Goal: Task Accomplishment & Management: Complete application form

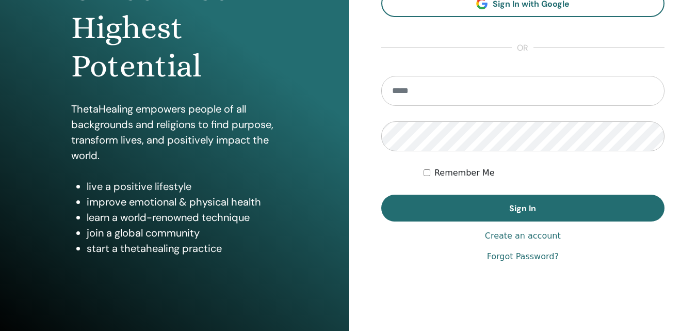
scroll to position [155, 0]
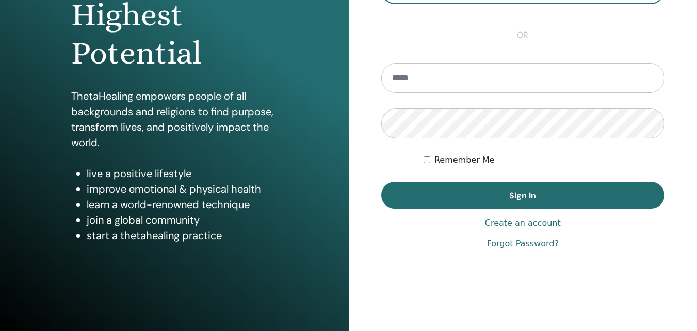
type input "**********"
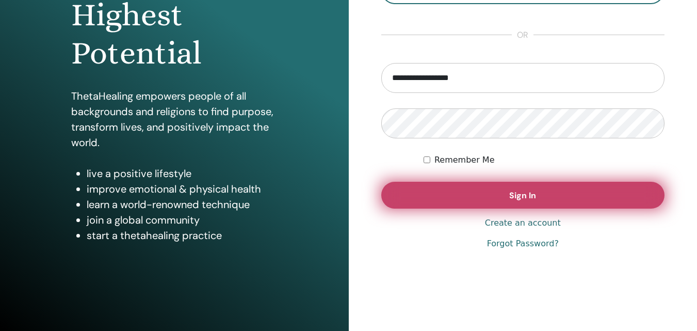
click at [463, 200] on button "Sign In" at bounding box center [523, 195] width 284 height 27
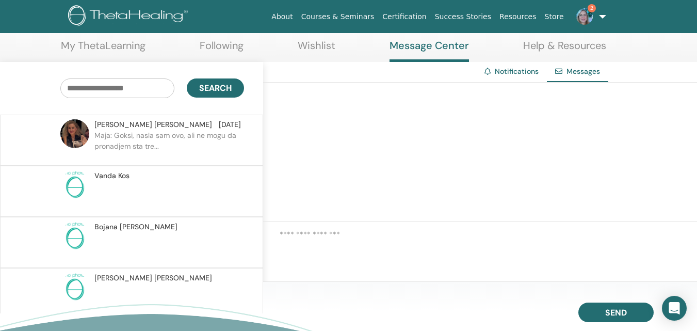
click at [583, 17] on img at bounding box center [584, 16] width 17 height 17
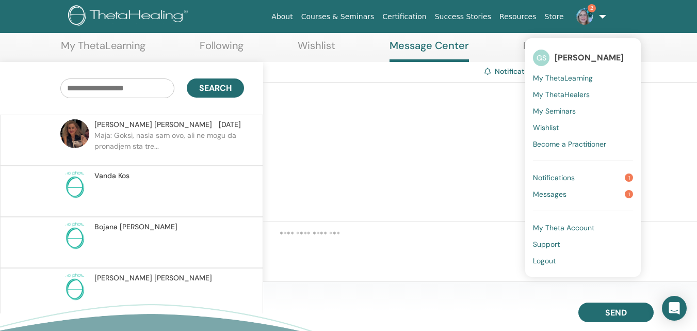
click at [561, 178] on span "Notifications" at bounding box center [554, 177] width 42 height 9
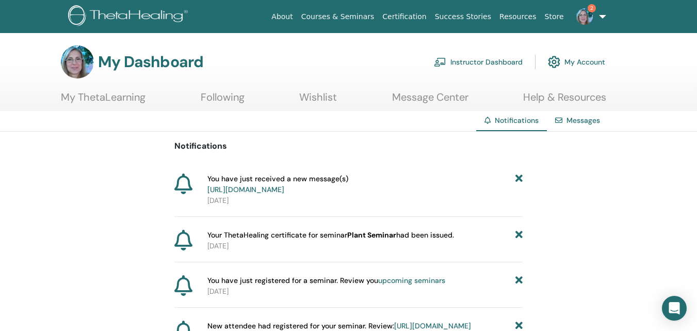
click at [284, 188] on link "[URL][DOMAIN_NAME]" at bounding box center [245, 189] width 77 height 9
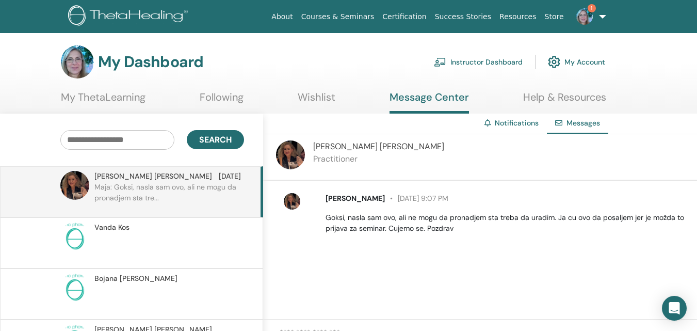
click at [582, 18] on img at bounding box center [584, 16] width 17 height 17
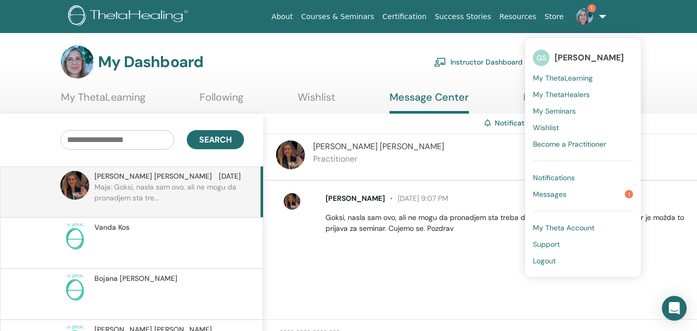
click at [554, 195] on span "Messages" at bounding box center [550, 193] width 34 height 9
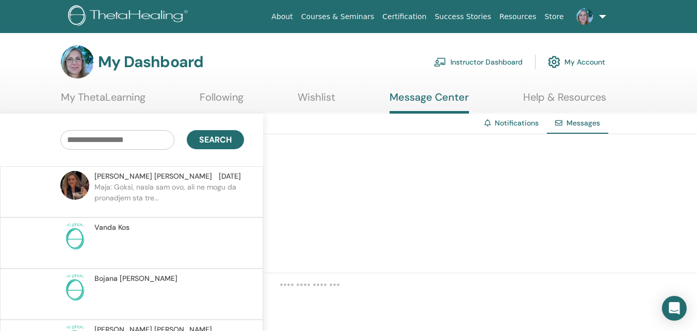
click at [491, 62] on link "Instructor Dashboard" at bounding box center [478, 62] width 89 height 23
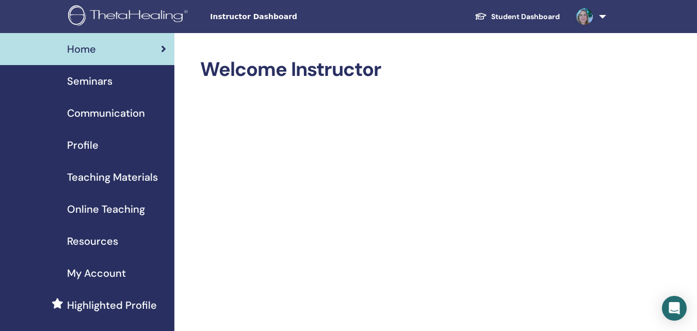
click at [103, 77] on span "Seminars" at bounding box center [89, 80] width 45 height 15
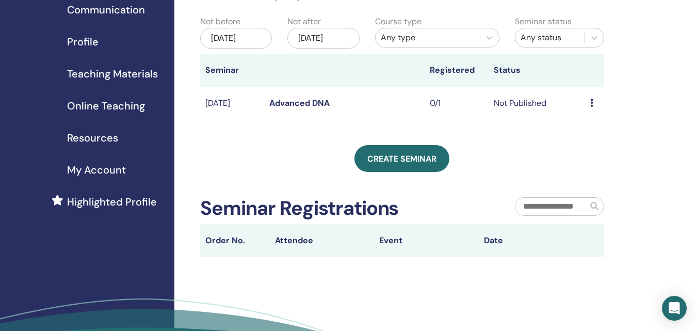
scroll to position [52, 0]
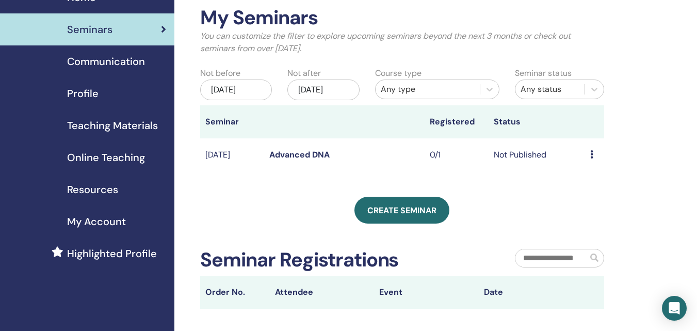
click at [232, 92] on div "[DATE]" at bounding box center [236, 89] width 72 height 21
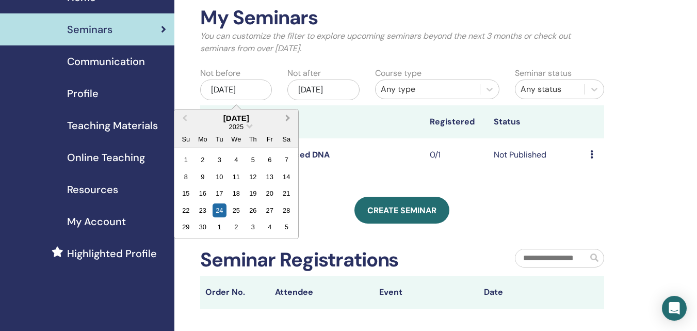
click at [288, 119] on button "Next Month" at bounding box center [289, 118] width 17 height 17
click at [288, 119] on span "Next Month" at bounding box center [288, 117] width 0 height 11
click at [185, 117] on span "Previous Month" at bounding box center [185, 117] width 0 height 11
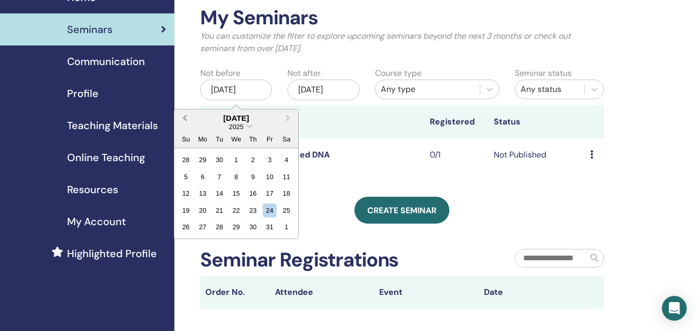
click at [185, 117] on span "Previous Month" at bounding box center [185, 117] width 0 height 11
click at [288, 116] on span "Next Month" at bounding box center [288, 117] width 0 height 11
click at [266, 208] on div "26" at bounding box center [270, 210] width 14 height 14
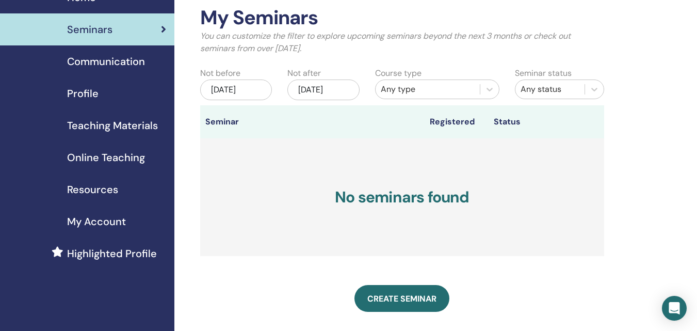
click at [327, 88] on div "Dec/24, 2025" at bounding box center [323, 89] width 72 height 21
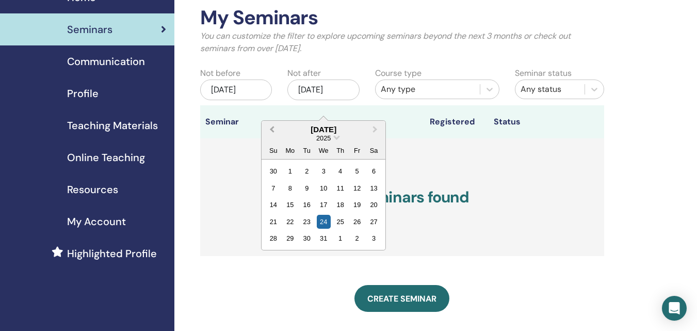
click at [272, 131] on span "Previous Month" at bounding box center [272, 129] width 0 height 11
click at [271, 238] on div "28" at bounding box center [273, 238] width 14 height 14
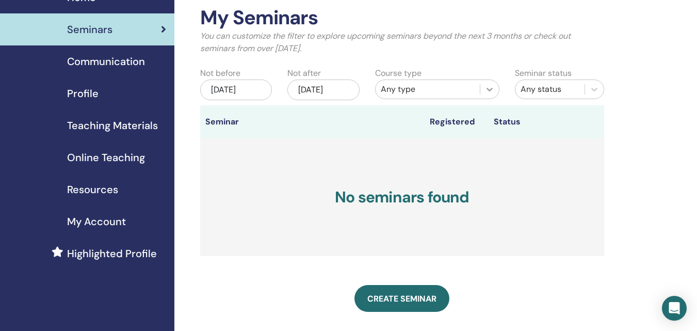
click at [490, 87] on icon at bounding box center [490, 89] width 10 height 10
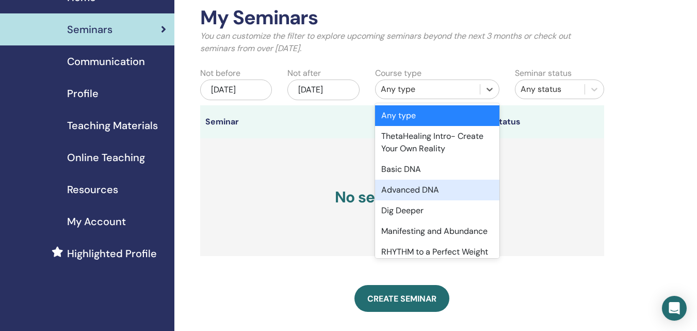
click at [412, 186] on div "Advanced DNA" at bounding box center [437, 190] width 124 height 21
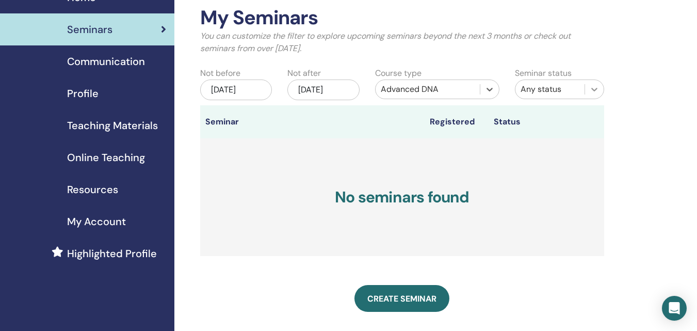
click at [595, 90] on icon at bounding box center [594, 90] width 6 height 4
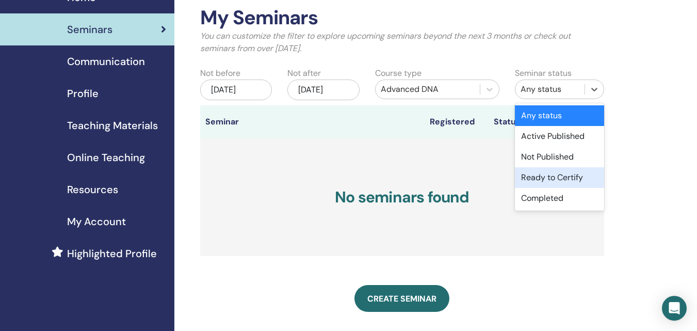
click at [555, 178] on div "Ready to Certify" at bounding box center [559, 177] width 89 height 21
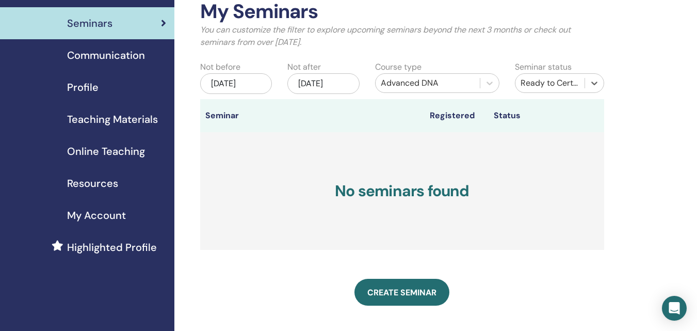
scroll to position [0, 0]
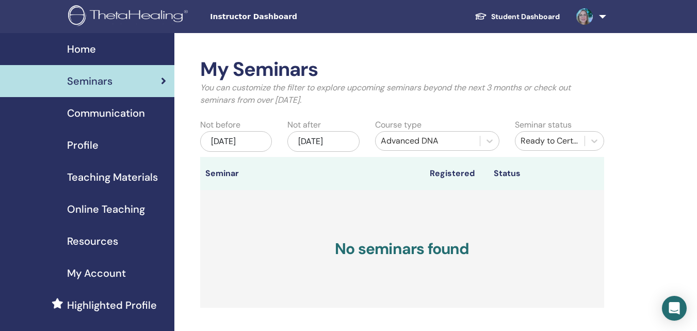
click at [599, 16] on link at bounding box center [589, 16] width 42 height 33
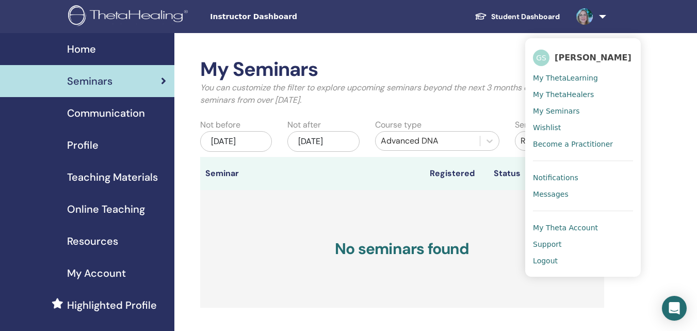
click at [567, 110] on span "My Seminars" at bounding box center [556, 110] width 46 height 9
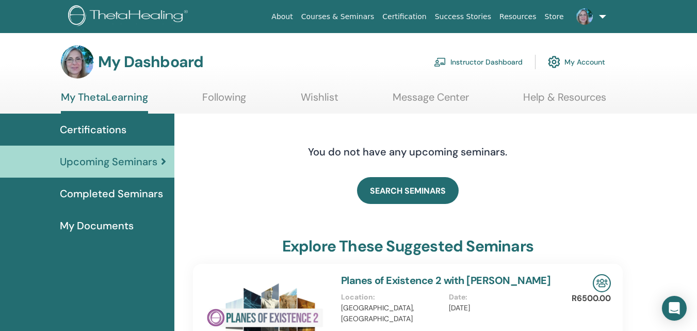
click at [115, 125] on span "Certifications" at bounding box center [93, 129] width 67 height 15
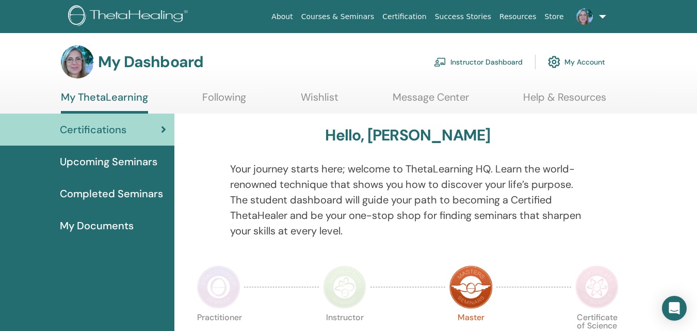
click at [496, 61] on link "Instructor Dashboard" at bounding box center [478, 62] width 89 height 23
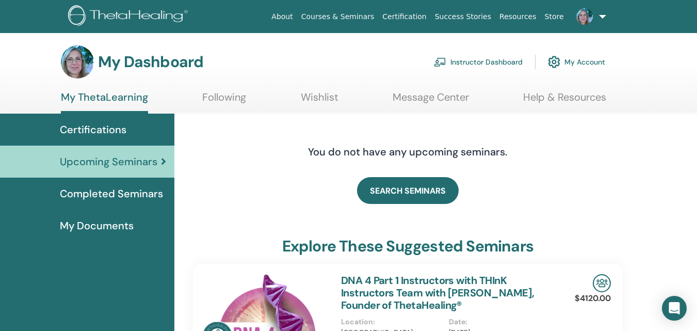
click at [552, 15] on link "Store" at bounding box center [554, 16] width 27 height 19
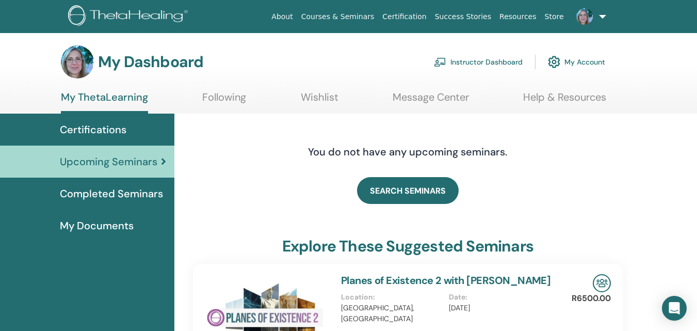
click at [501, 62] on link "Instructor Dashboard" at bounding box center [478, 62] width 89 height 23
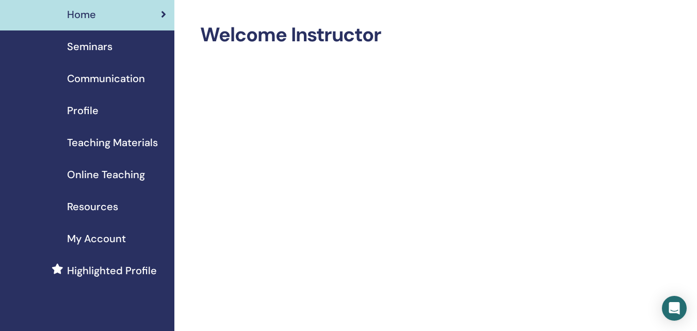
scroll to position [52, 0]
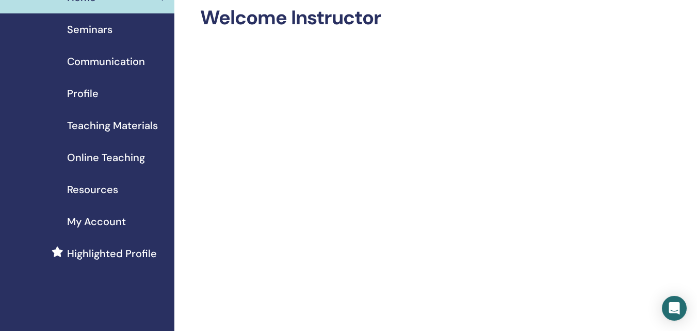
click at [96, 26] on span "Seminars" at bounding box center [89, 29] width 45 height 15
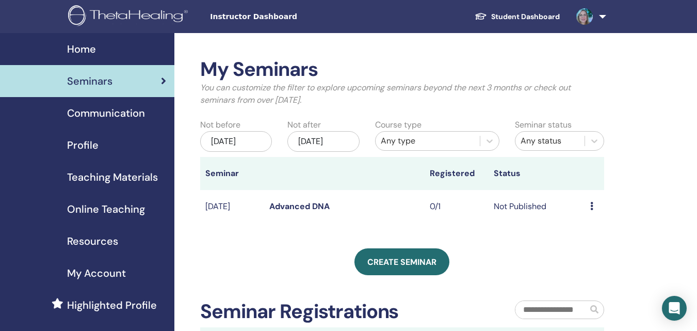
click at [244, 141] on div "Jun/24, 2025" at bounding box center [236, 141] width 72 height 21
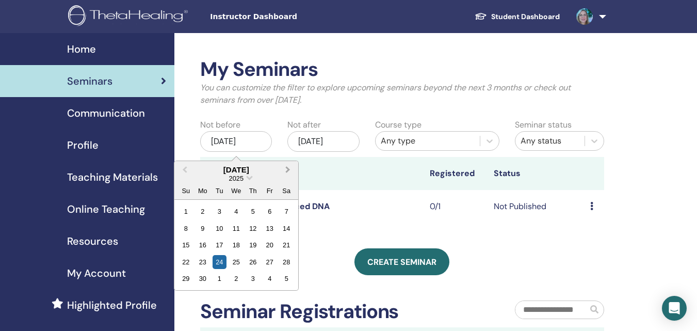
click at [288, 169] on span "Next Month" at bounding box center [288, 169] width 0 height 11
click at [185, 168] on span "Previous Month" at bounding box center [185, 169] width 0 height 11
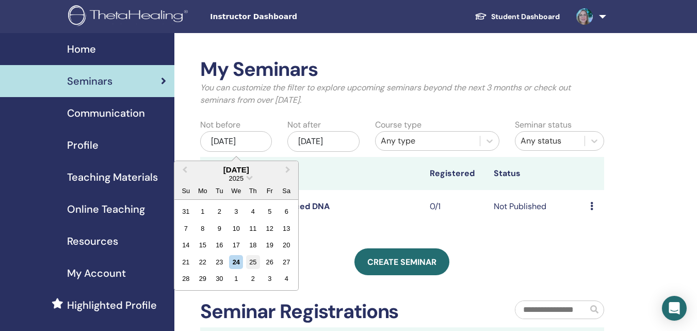
click at [255, 262] on div "25" at bounding box center [253, 262] width 14 height 14
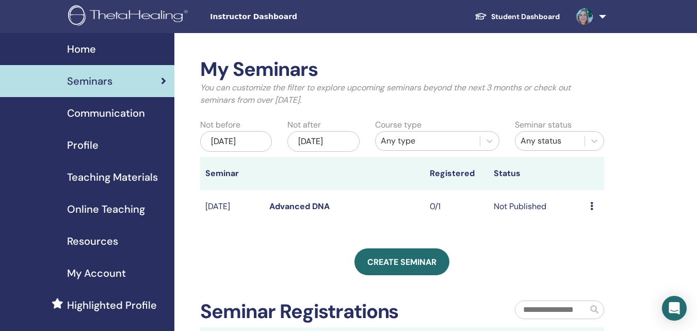
click at [328, 140] on div "Dec/24, 2025" at bounding box center [323, 141] width 72 height 21
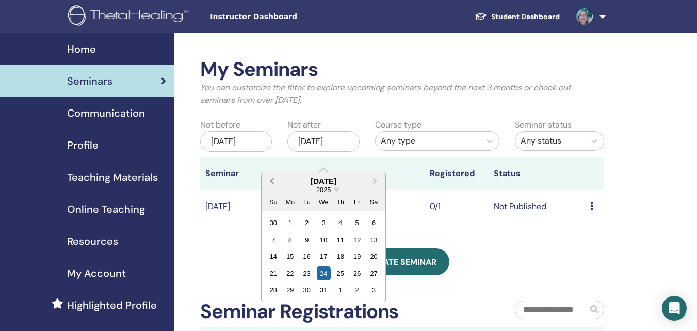
click at [272, 181] on span "Previous Month" at bounding box center [272, 180] width 0 height 11
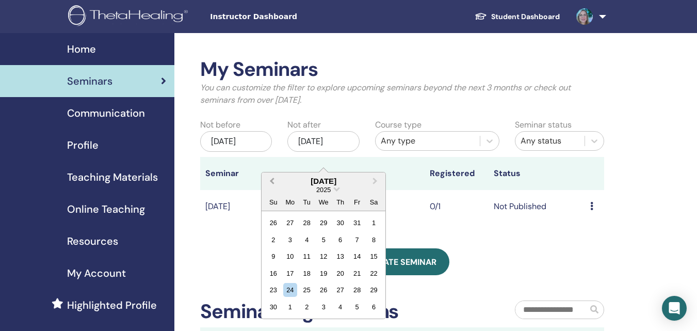
click at [272, 181] on span "Previous Month" at bounding box center [272, 180] width 0 height 11
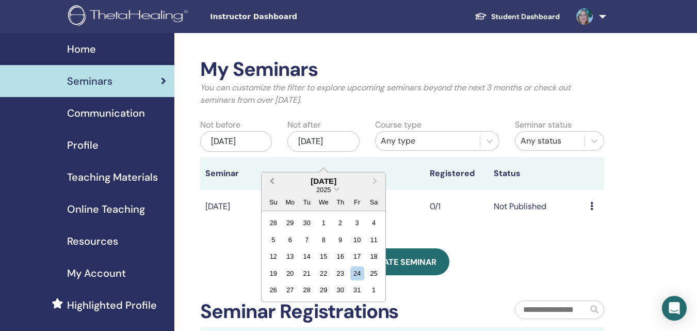
click at [272, 180] on span "Previous Month" at bounding box center [272, 180] width 0 height 11
click at [372, 270] on div "27" at bounding box center [374, 273] width 14 height 14
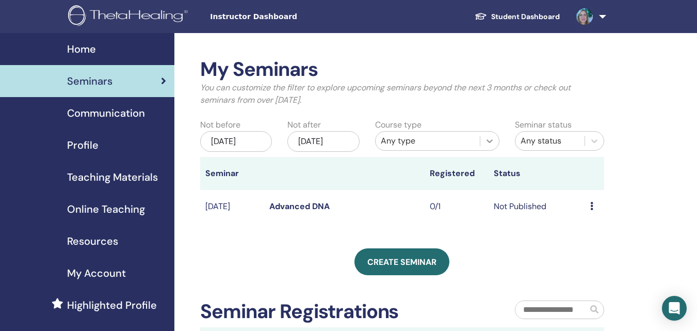
click at [490, 140] on icon at bounding box center [490, 141] width 10 height 10
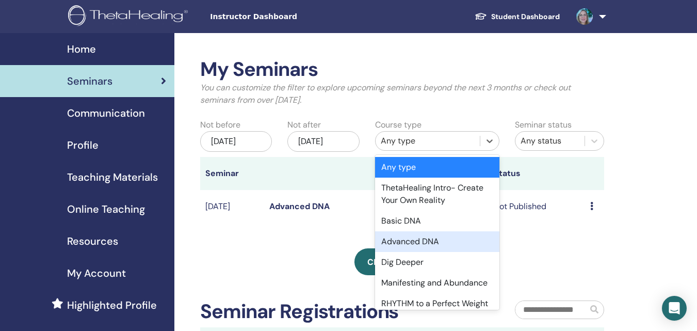
click at [411, 242] on div "Advanced DNA" at bounding box center [437, 241] width 124 height 21
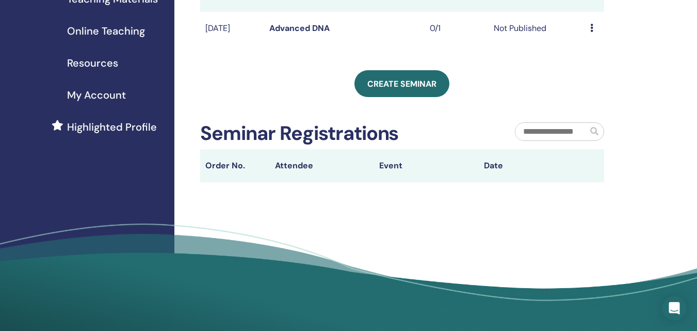
scroll to position [155, 0]
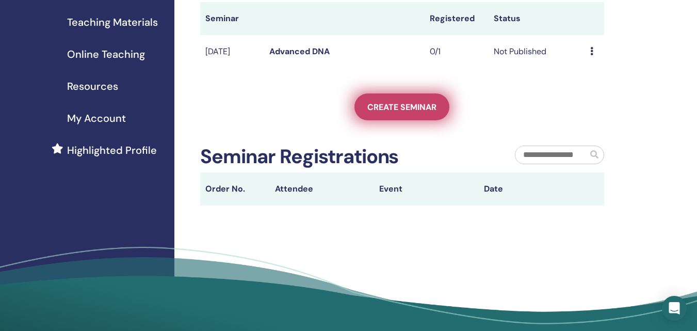
click at [399, 120] on link "Create seminar" at bounding box center [402, 106] width 95 height 27
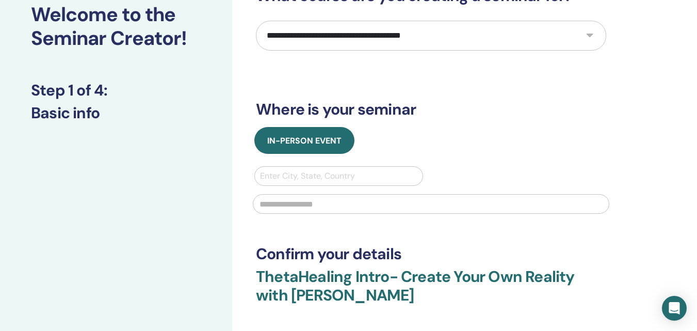
scroll to position [52, 0]
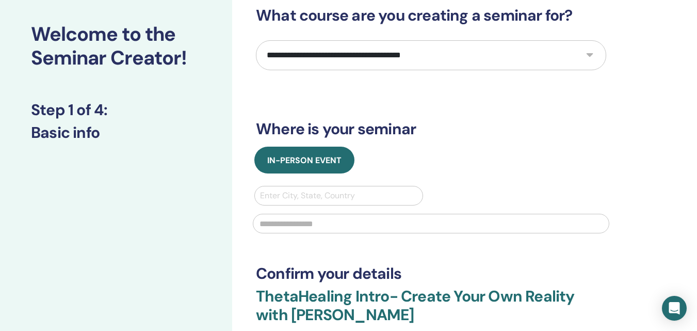
click at [330, 194] on div at bounding box center [338, 195] width 157 height 14
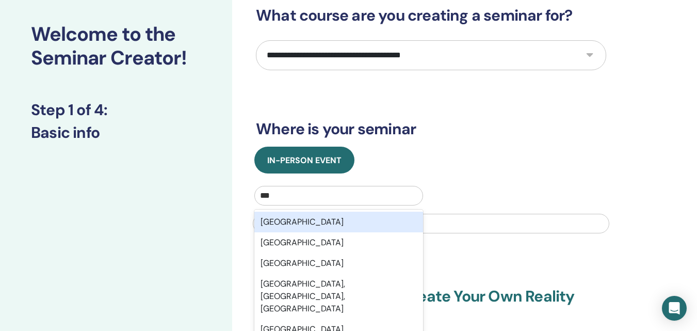
type input "****"
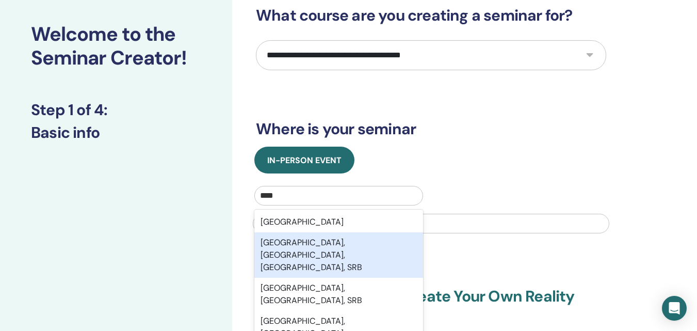
click at [335, 243] on div "[GEOGRAPHIC_DATA], [GEOGRAPHIC_DATA], [GEOGRAPHIC_DATA], SRB" at bounding box center [338, 254] width 169 height 45
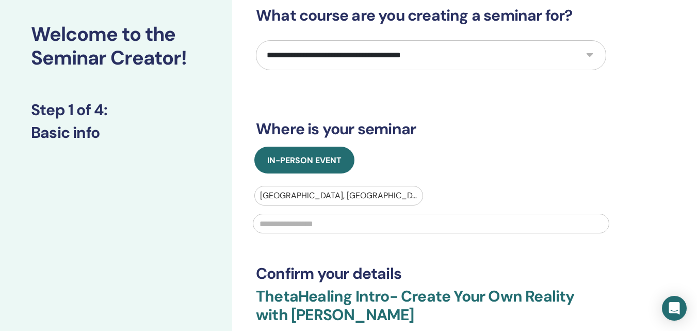
click at [313, 222] on input "text" at bounding box center [431, 224] width 357 height 20
type input "**********"
type input "********"
type input "**********"
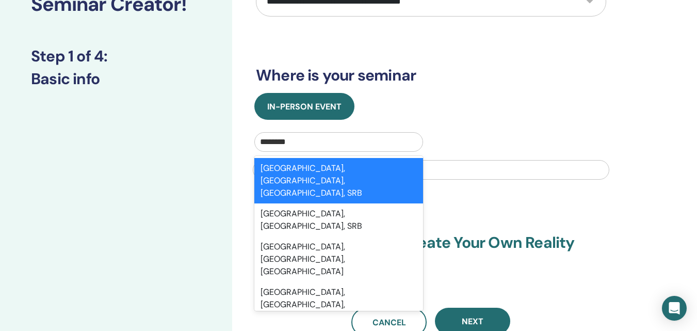
scroll to position [206, 0]
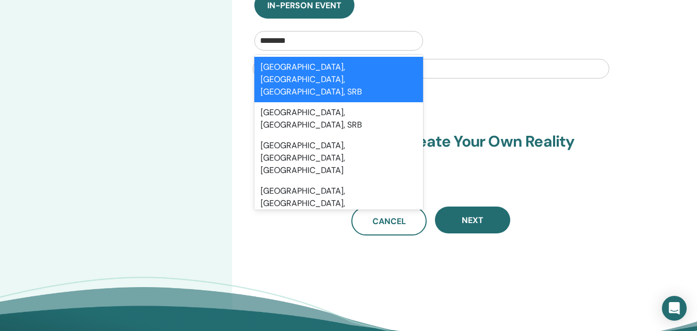
click at [564, 184] on div "**********" at bounding box center [431, 43] width 350 height 384
click at [516, 91] on div "**********" at bounding box center [431, 43] width 350 height 384
click at [508, 63] on input "**********" at bounding box center [431, 69] width 357 height 20
click at [489, 39] on div "**********" at bounding box center [431, 58] width 369 height 54
click at [460, 29] on div "**********" at bounding box center [431, 38] width 366 height 93
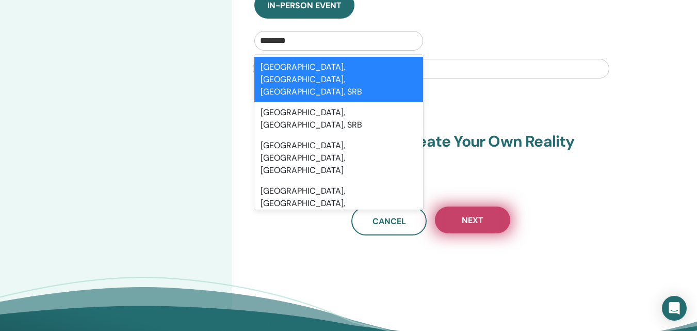
click at [476, 214] on button "Next" at bounding box center [472, 219] width 75 height 27
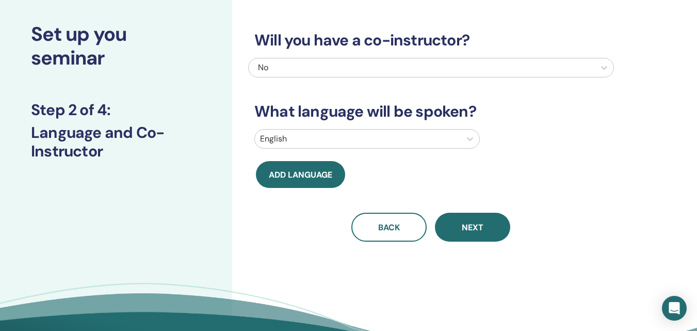
scroll to position [0, 0]
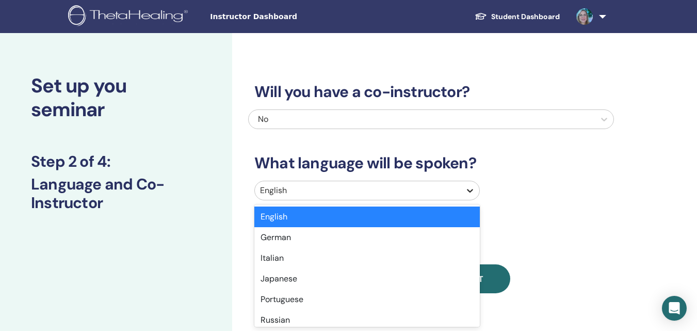
click at [470, 192] on div at bounding box center [470, 190] width 19 height 19
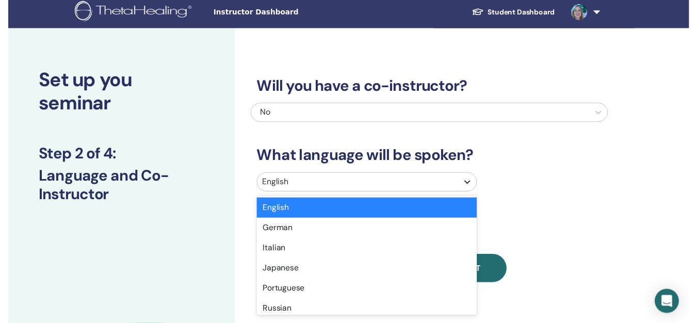
scroll to position [33, 0]
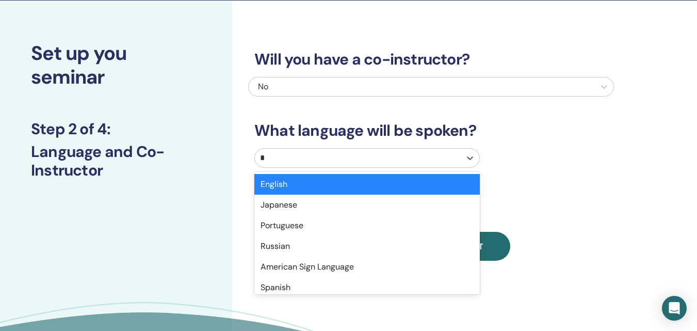
type input "**"
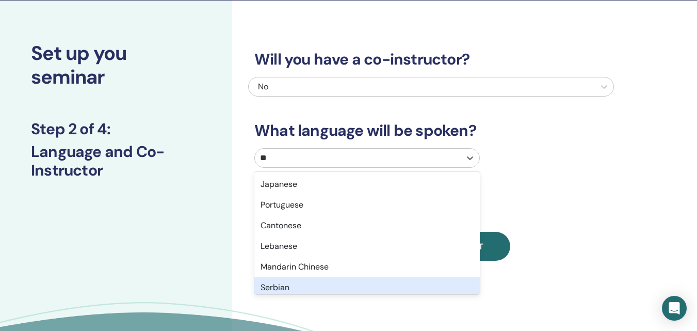
click at [300, 287] on div "Serbian" at bounding box center [367, 287] width 226 height 21
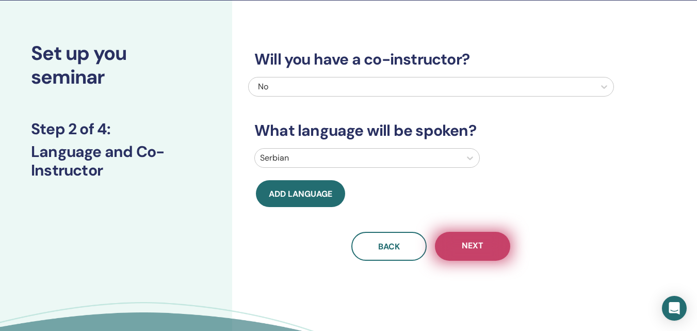
click at [481, 247] on span "Next" at bounding box center [473, 246] width 22 height 13
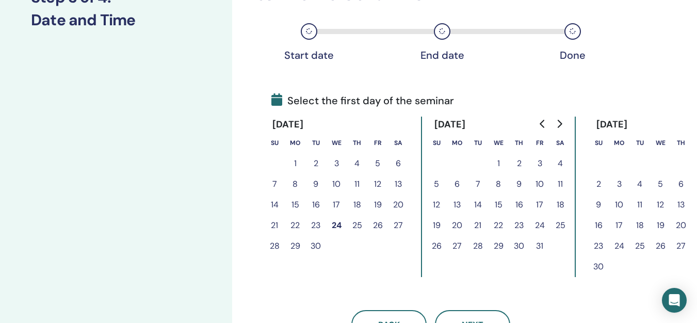
scroll to position [136, 0]
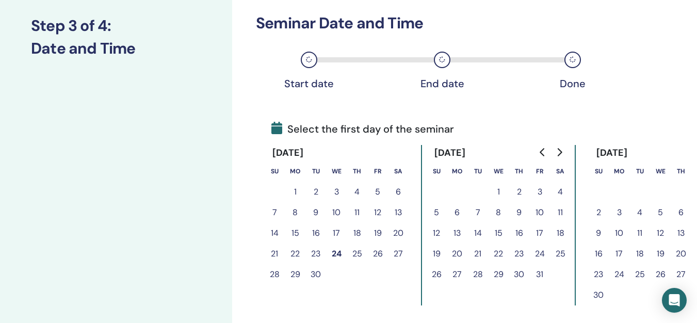
click at [357, 252] on button "25" at bounding box center [357, 254] width 21 height 21
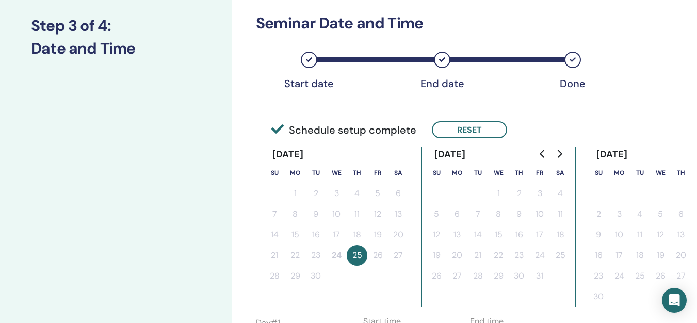
click at [542, 154] on icon "Go to previous month" at bounding box center [543, 154] width 8 height 8
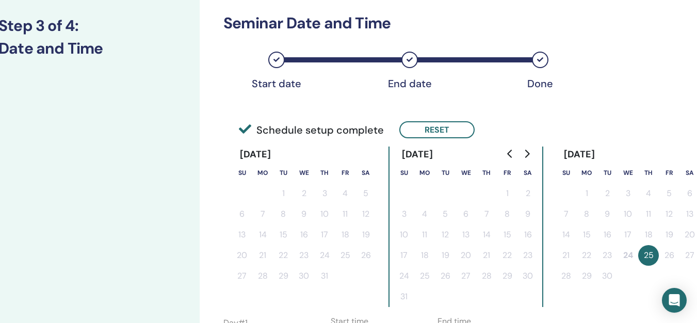
scroll to position [136, 36]
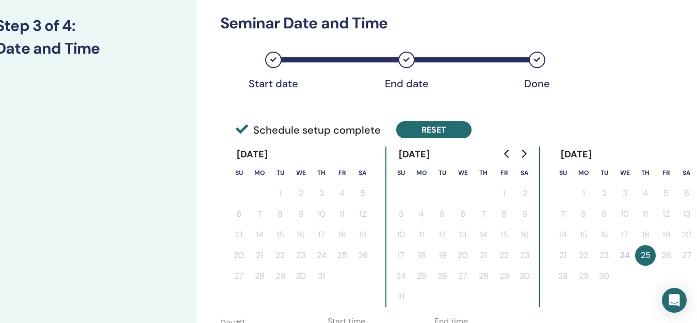
click at [430, 133] on button "Reset" at bounding box center [433, 129] width 75 height 17
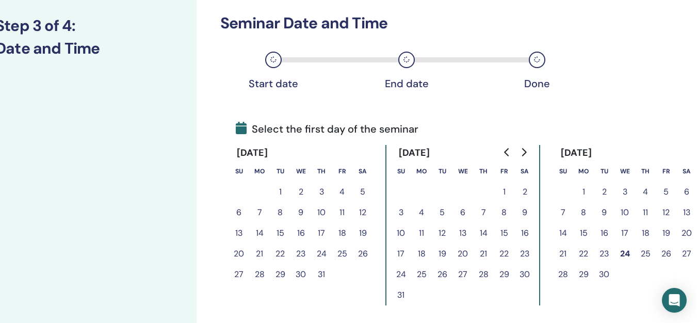
click at [647, 250] on button "25" at bounding box center [645, 254] width 21 height 21
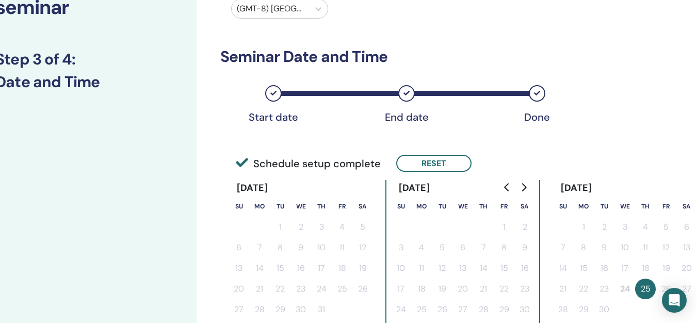
scroll to position [84, 36]
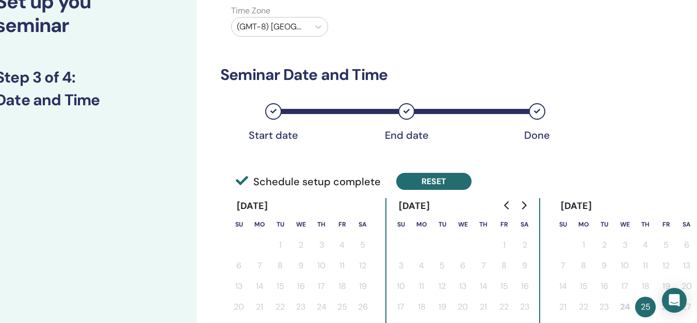
click at [444, 178] on button "Reset" at bounding box center [433, 181] width 75 height 17
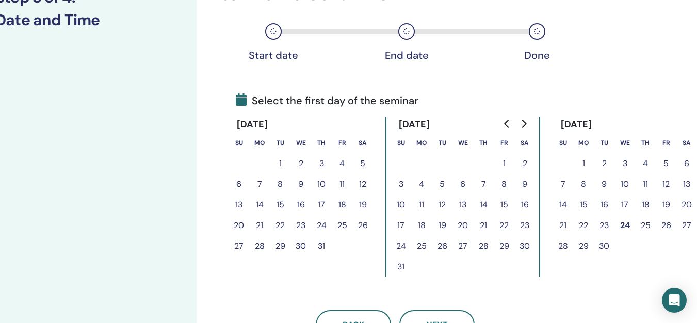
scroll to position [187, 36]
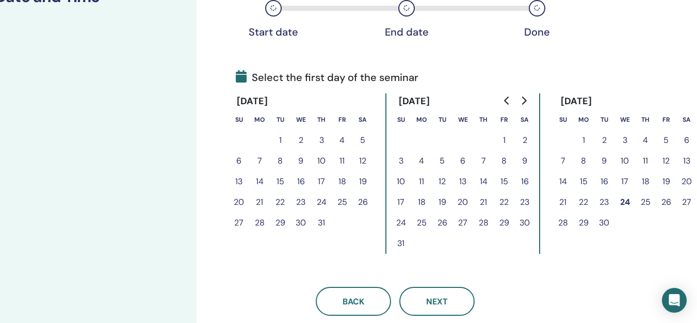
click at [643, 202] on button "25" at bounding box center [645, 202] width 21 height 21
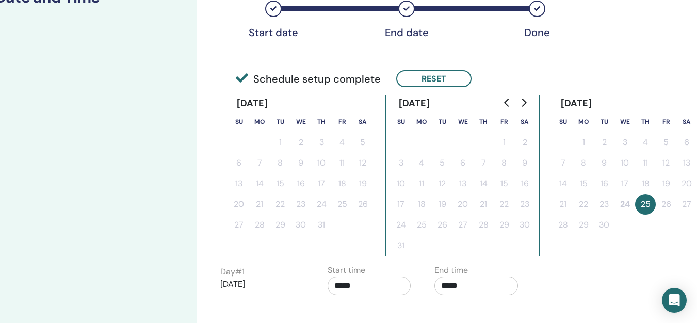
scroll to position [84, 36]
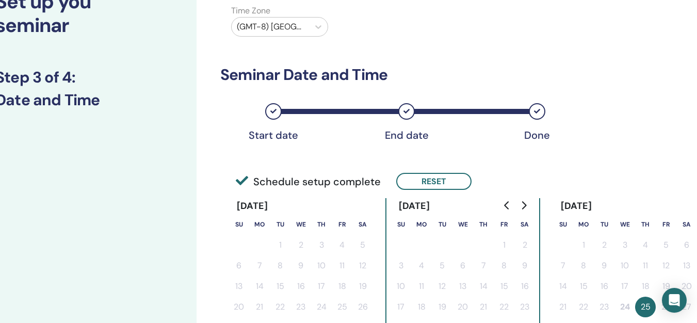
click at [407, 114] on icon at bounding box center [407, 111] width 6 height 6
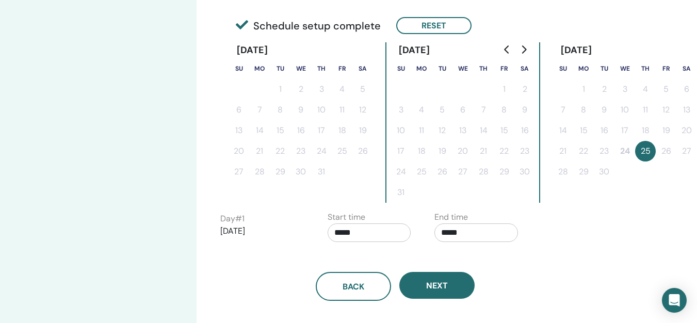
scroll to position [239, 36]
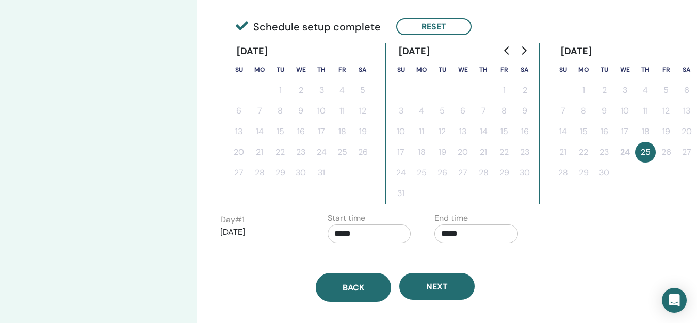
click at [361, 284] on span "Back" at bounding box center [354, 287] width 22 height 11
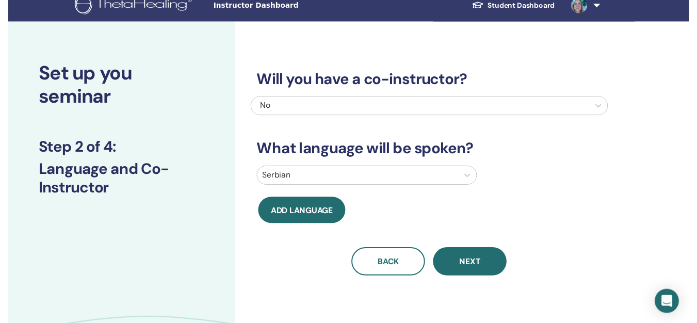
scroll to position [0, 0]
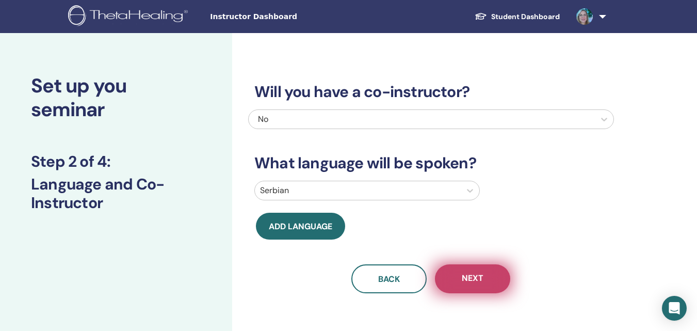
click at [477, 278] on span "Next" at bounding box center [473, 278] width 22 height 13
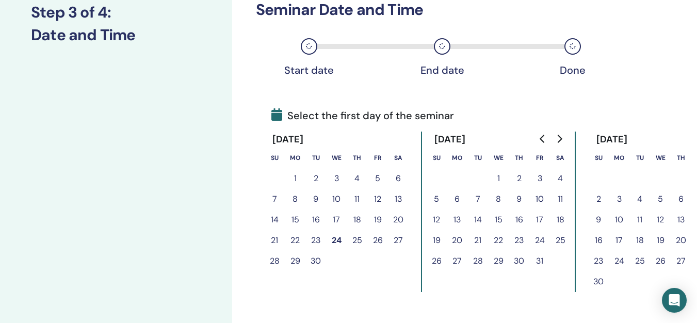
scroll to position [155, 0]
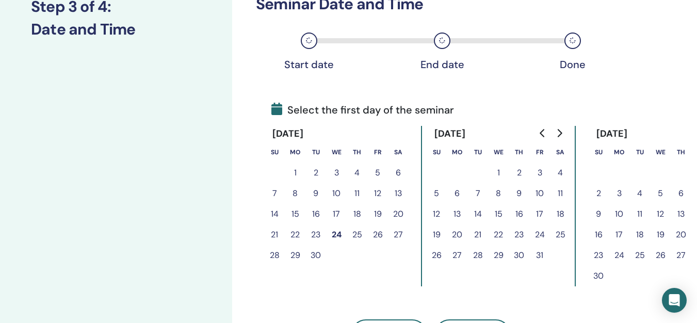
click at [359, 234] on button "25" at bounding box center [357, 234] width 21 height 21
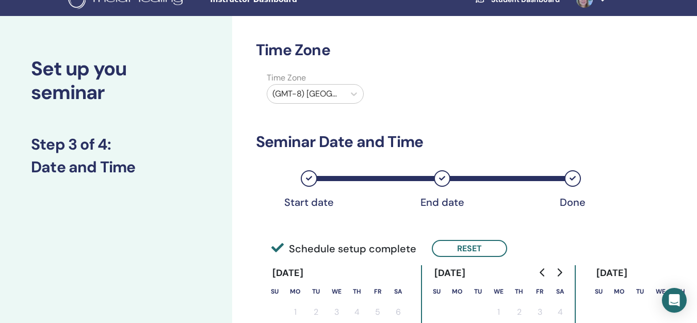
scroll to position [0, 0]
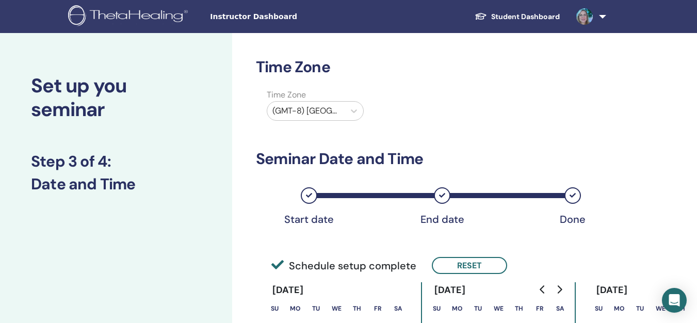
click at [594, 15] on span at bounding box center [584, 16] width 25 height 8
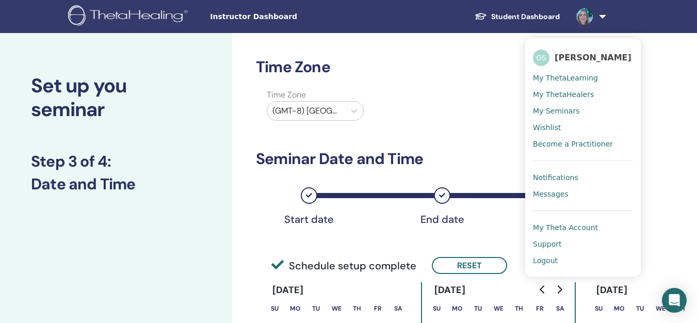
click at [552, 261] on span "Logout" at bounding box center [545, 260] width 25 height 9
